Goal: Entertainment & Leisure: Consume media (video, audio)

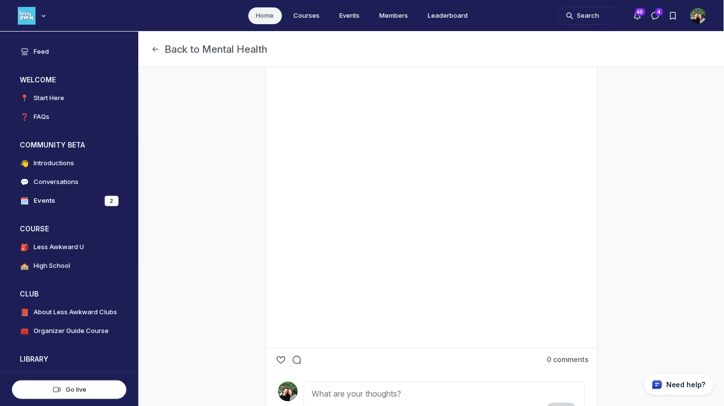
scroll to position [363, 0]
